Goal: Task Accomplishment & Management: Manage account settings

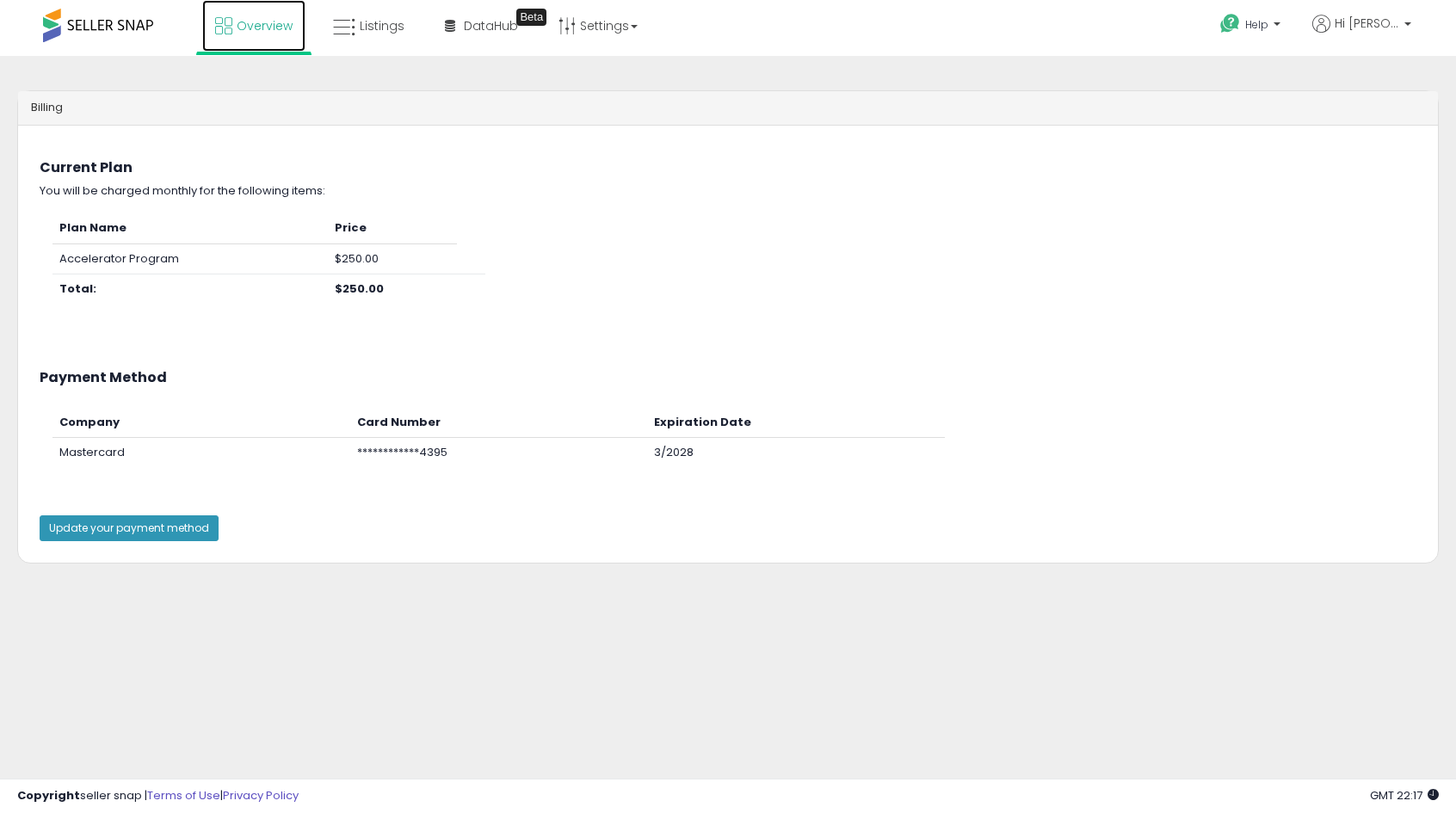
click at [235, 33] on link "Overview" at bounding box center [253, 26] width 103 height 52
click at [366, 29] on span "Listings" at bounding box center [382, 26] width 45 height 18
click at [105, 25] on span at bounding box center [98, 26] width 110 height 34
click at [251, 15] on link "Overview" at bounding box center [253, 26] width 103 height 52
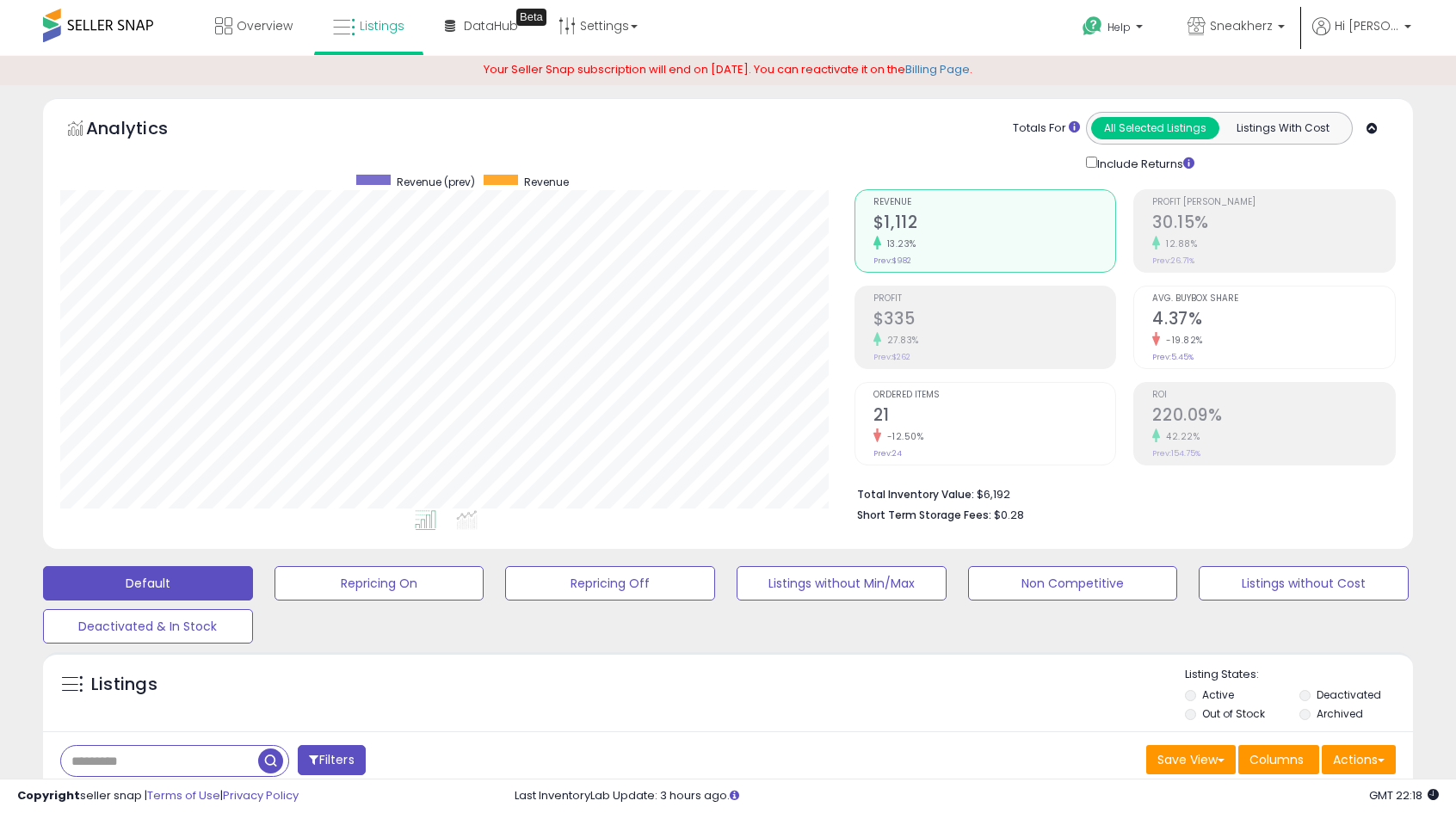
click at [1044, 634] on div "Default Repricing On Repricing Off Listings without Min/Max Non Competitive Lis…" at bounding box center [727, 601] width 1413 height 86
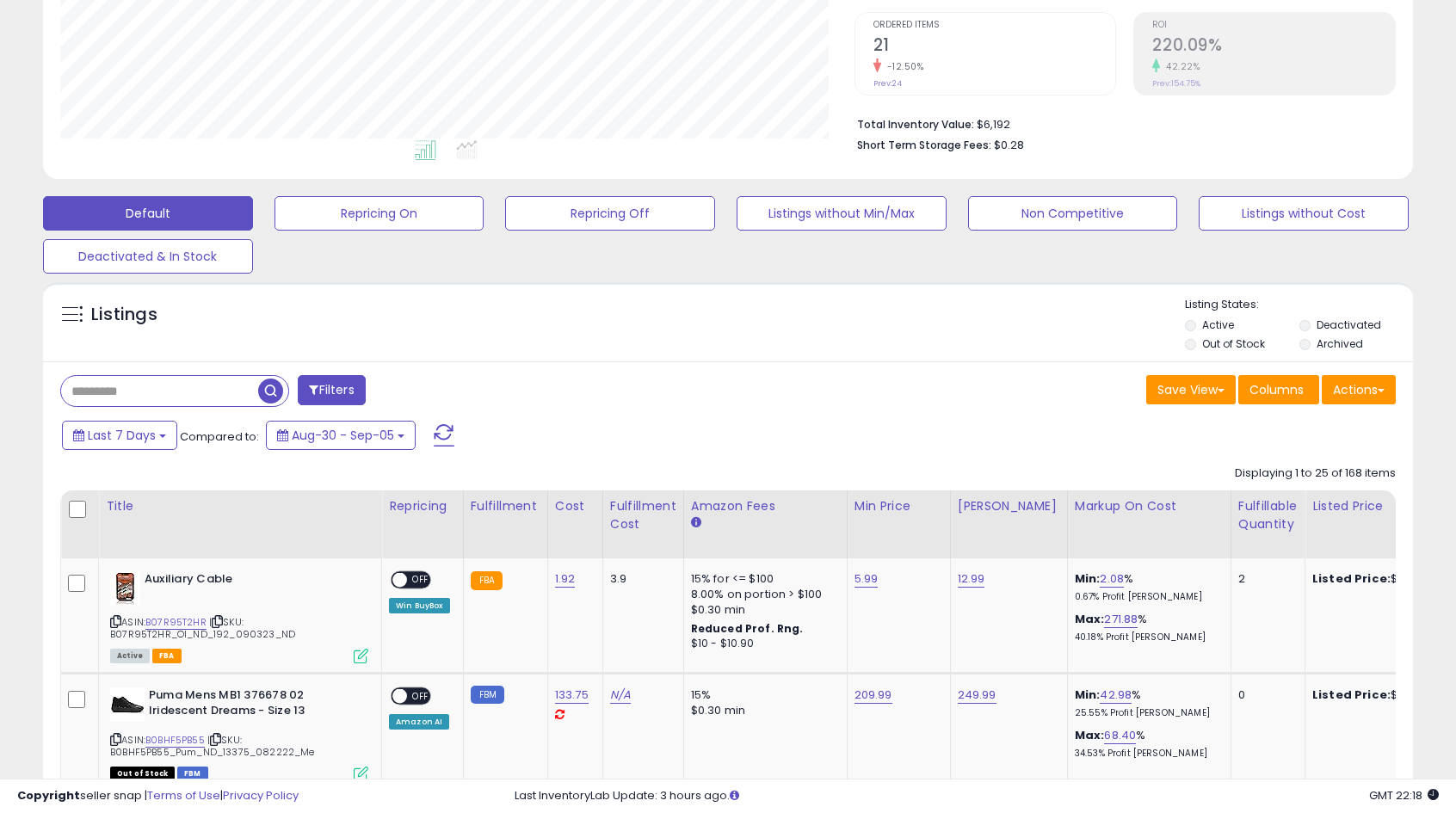
scroll to position [379, 0]
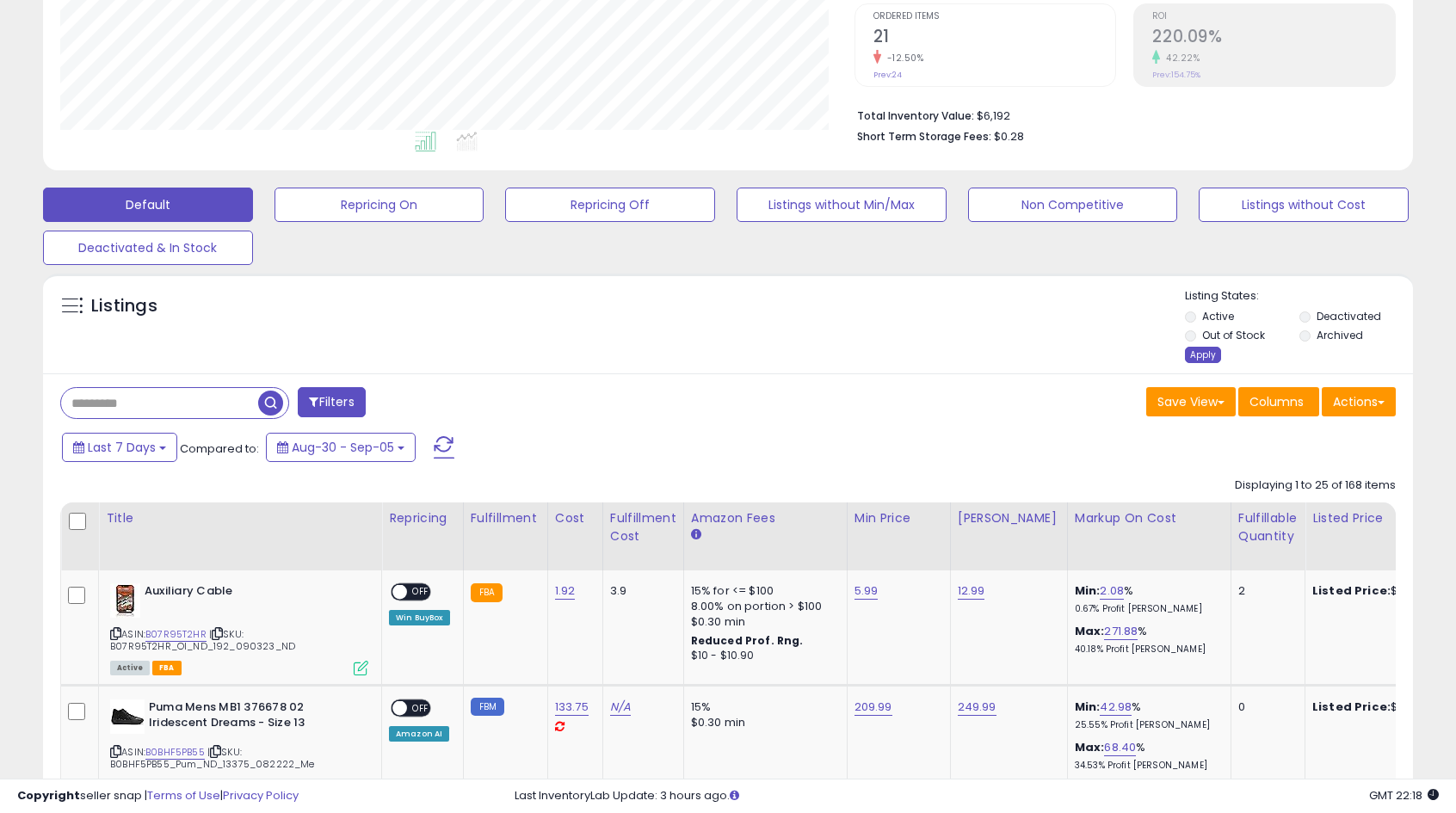
click at [1200, 356] on div "Apply" at bounding box center [1202, 354] width 36 height 17
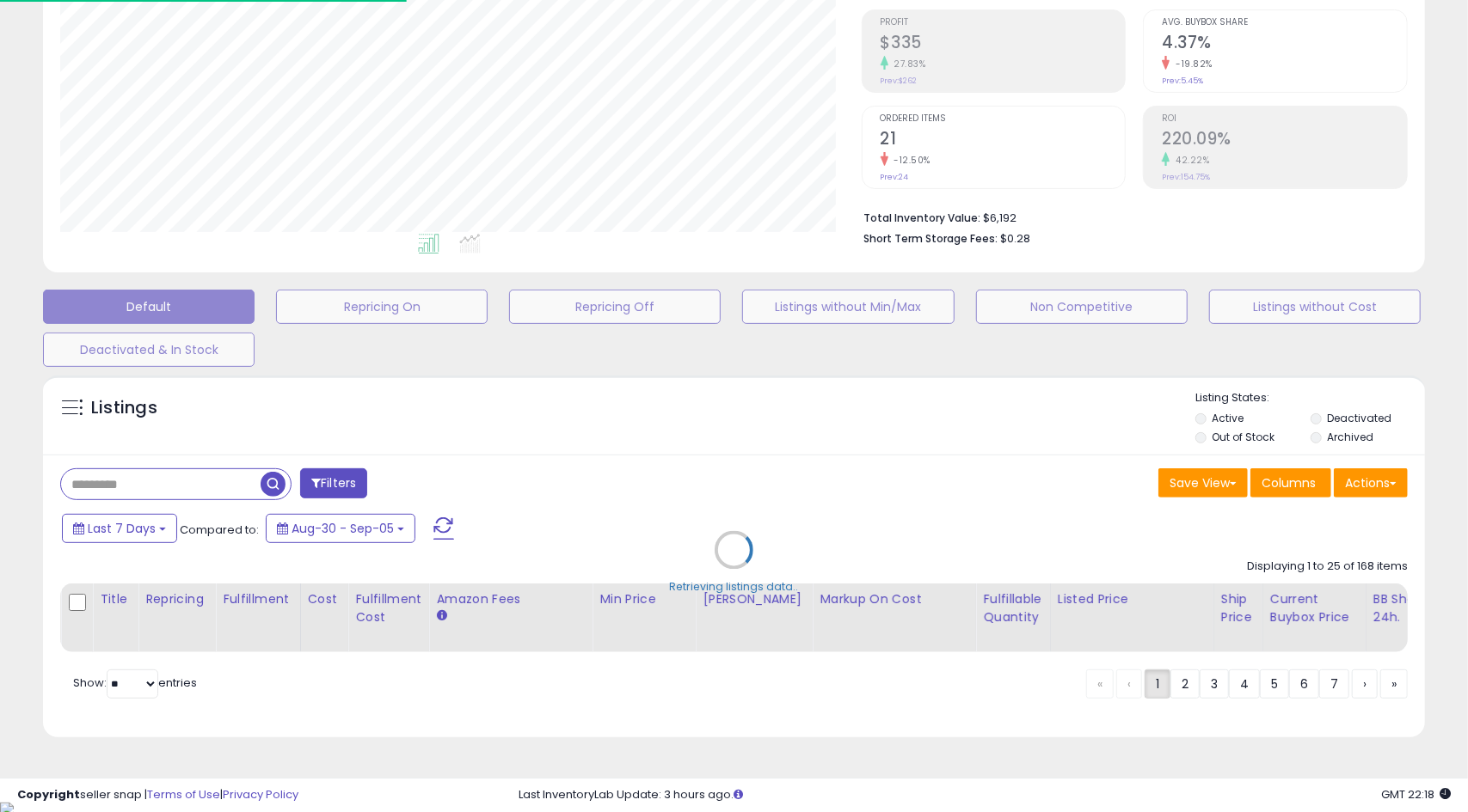
scroll to position [260, 0]
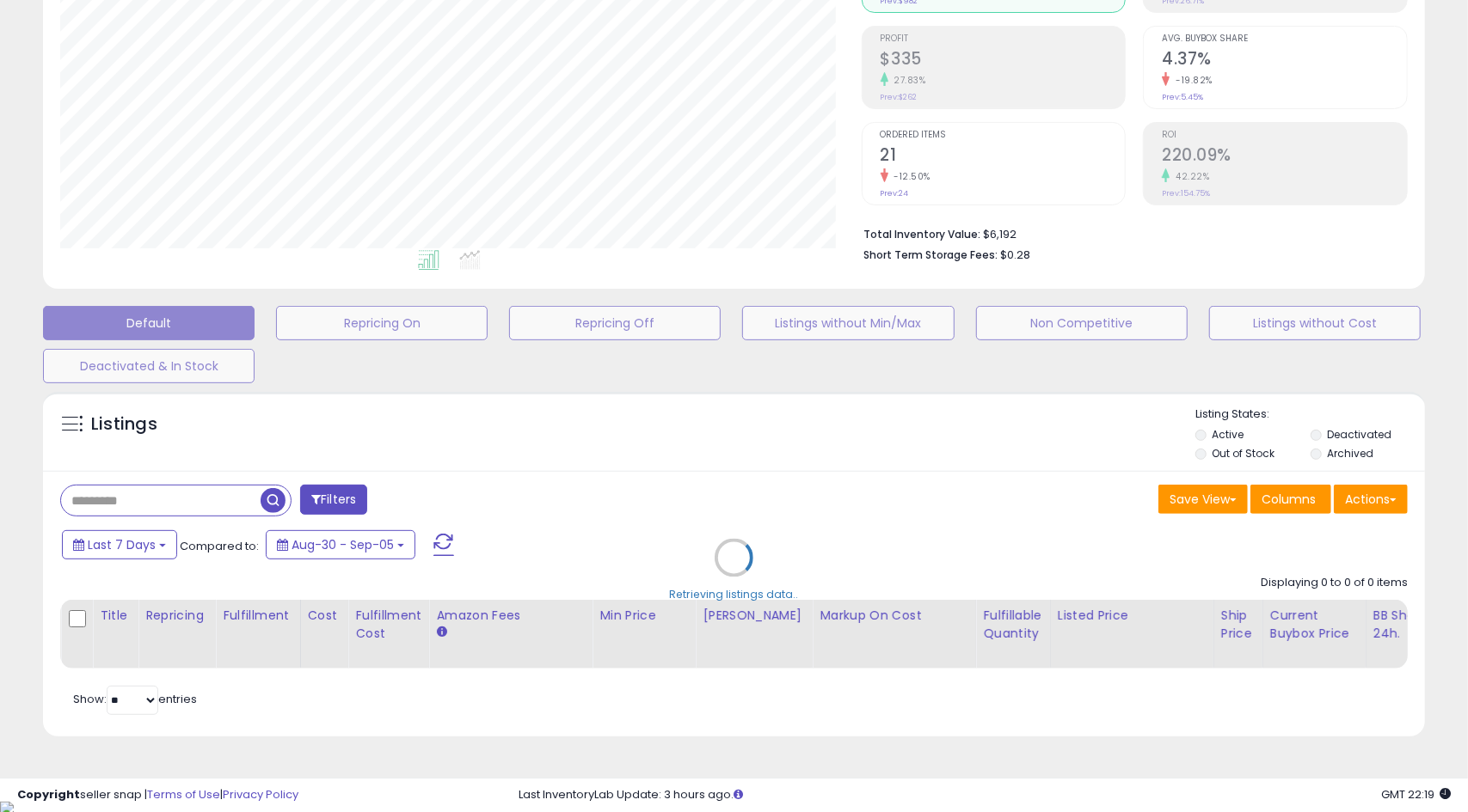
click at [1070, 492] on div "Retrieving listings data.." at bounding box center [734, 570] width 1408 height 374
click at [130, 711] on div "Retrieving listings data.." at bounding box center [734, 570] width 1408 height 374
click at [154, 710] on div "Retrieving listings data.." at bounding box center [734, 570] width 1408 height 374
click at [1206, 454] on div "Retrieving listings data.." at bounding box center [734, 570] width 1408 height 374
click at [1197, 453] on div "Retrieving listings data.." at bounding box center [734, 570] width 1408 height 374
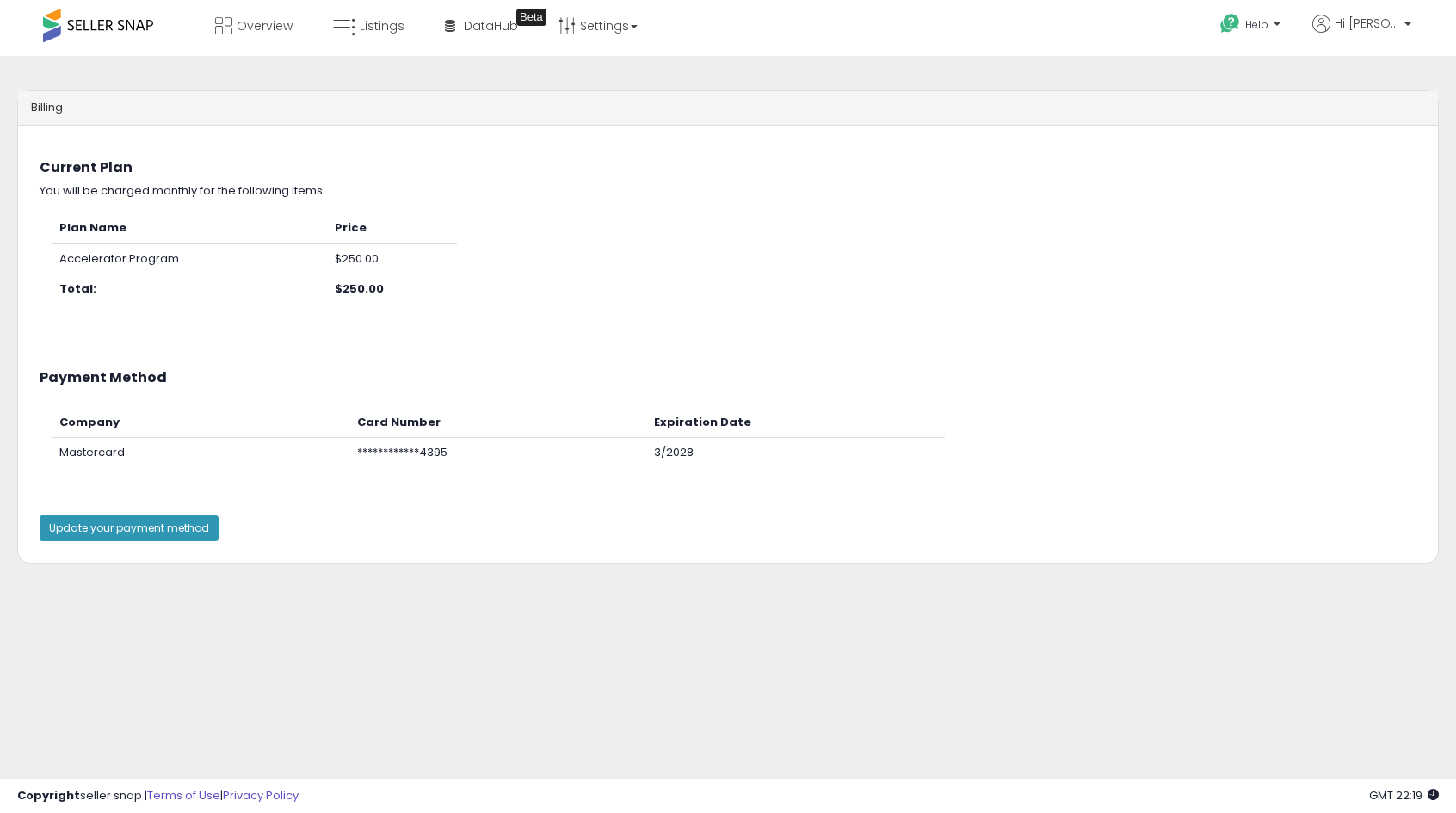
click at [110, 22] on span at bounding box center [98, 26] width 110 height 34
click at [239, 30] on span "Overview" at bounding box center [264, 26] width 56 height 18
click at [167, 530] on button "Update your payment method" at bounding box center [129, 528] width 179 height 26
click at [141, 523] on button "Update your payment method" at bounding box center [129, 528] width 179 height 26
click at [101, 22] on span at bounding box center [98, 26] width 110 height 34
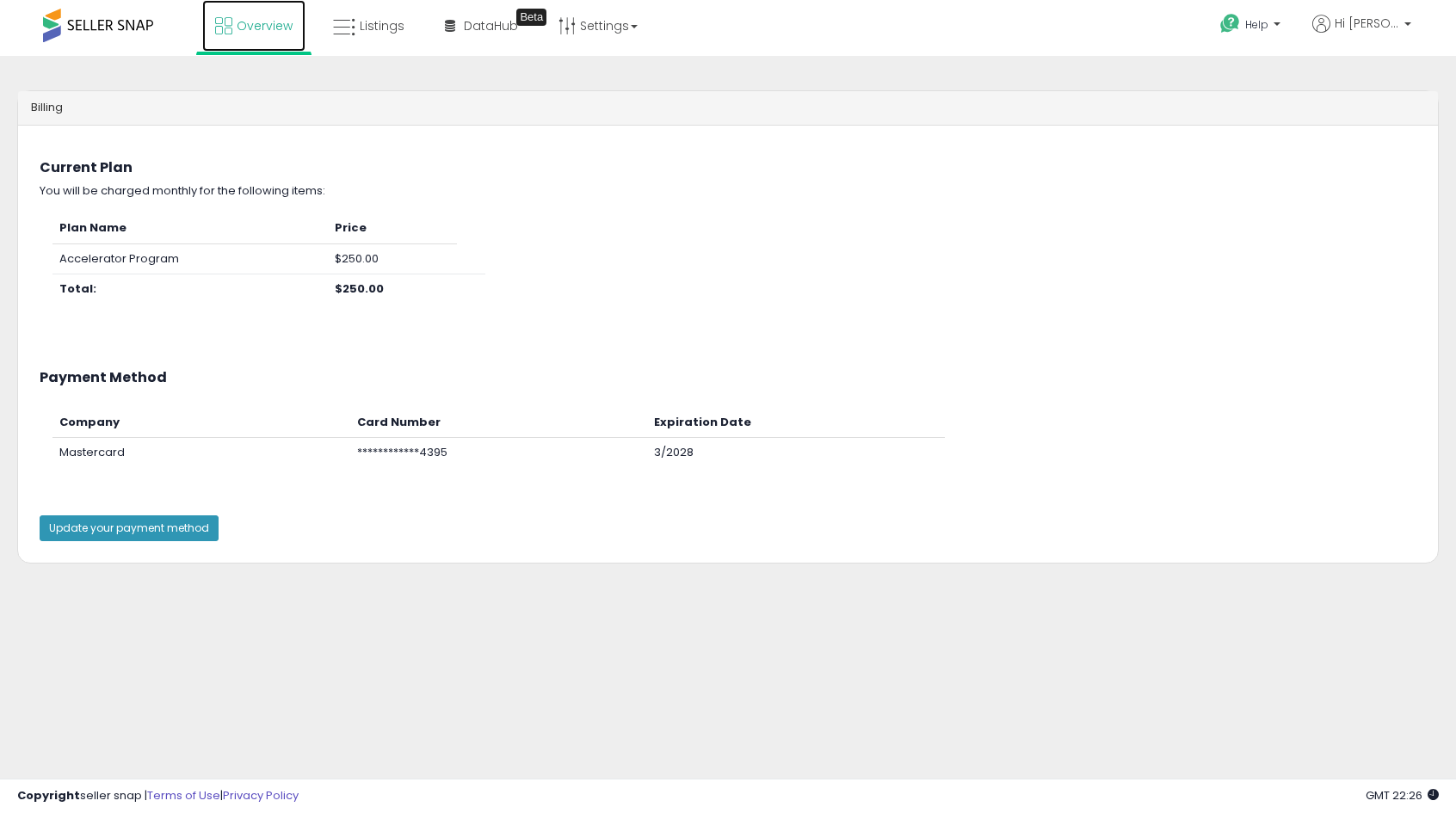
click at [263, 25] on span "Overview" at bounding box center [264, 26] width 56 height 18
click at [112, 21] on span at bounding box center [98, 26] width 110 height 34
click at [613, 25] on link "Settings" at bounding box center [598, 26] width 105 height 52
click at [799, 36] on div "Overview Listings Beta" at bounding box center [467, 36] width 962 height 73
click at [367, 30] on span "Listings" at bounding box center [382, 26] width 45 height 18
